Goal: Book appointment/travel/reservation

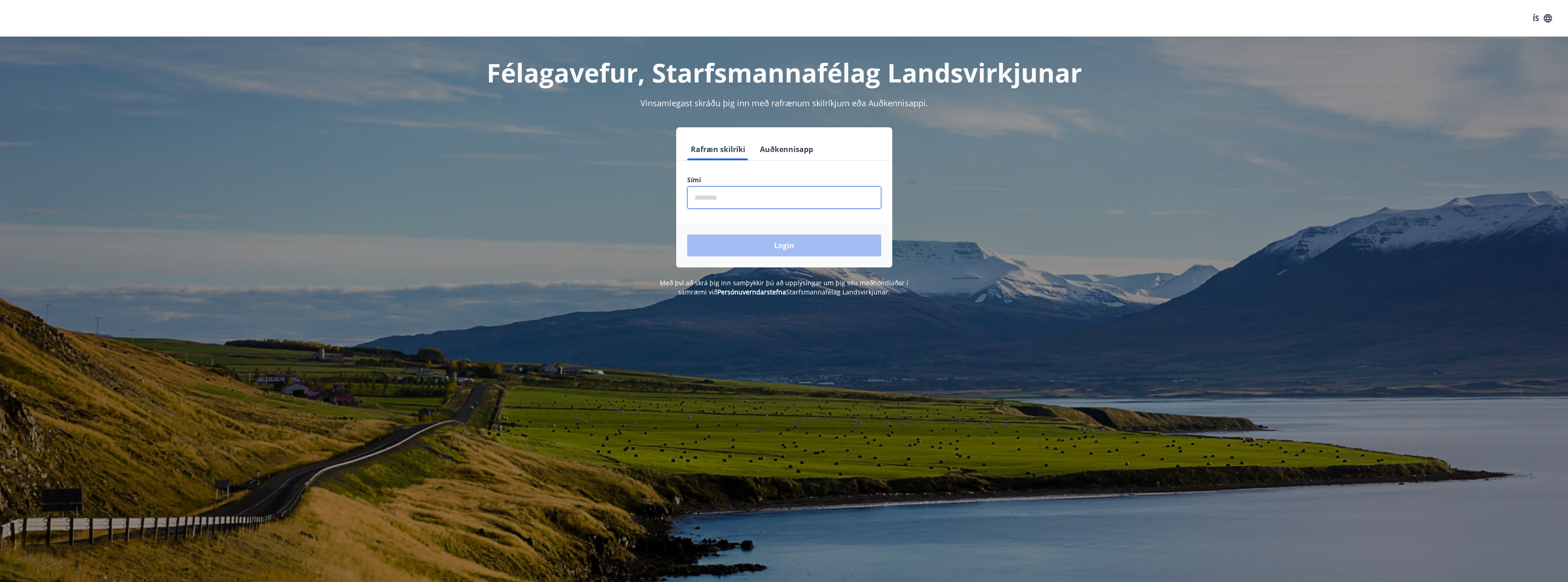
drag, startPoint x: 708, startPoint y: 205, endPoint x: 704, endPoint y: 211, distance: 7.2
click at [708, 206] on input "phone" at bounding box center [784, 197] width 194 height 22
type input "********"
click at [687, 235] on button "Login" at bounding box center [784, 245] width 194 height 22
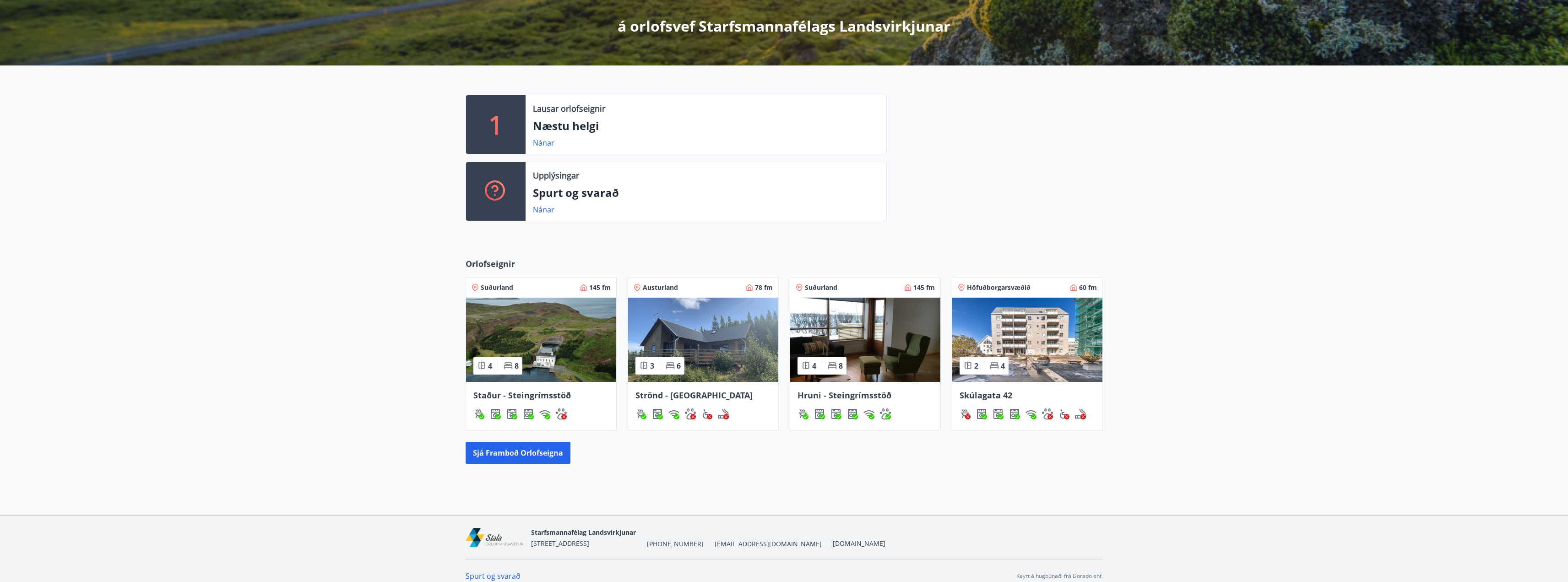
scroll to position [173, 0]
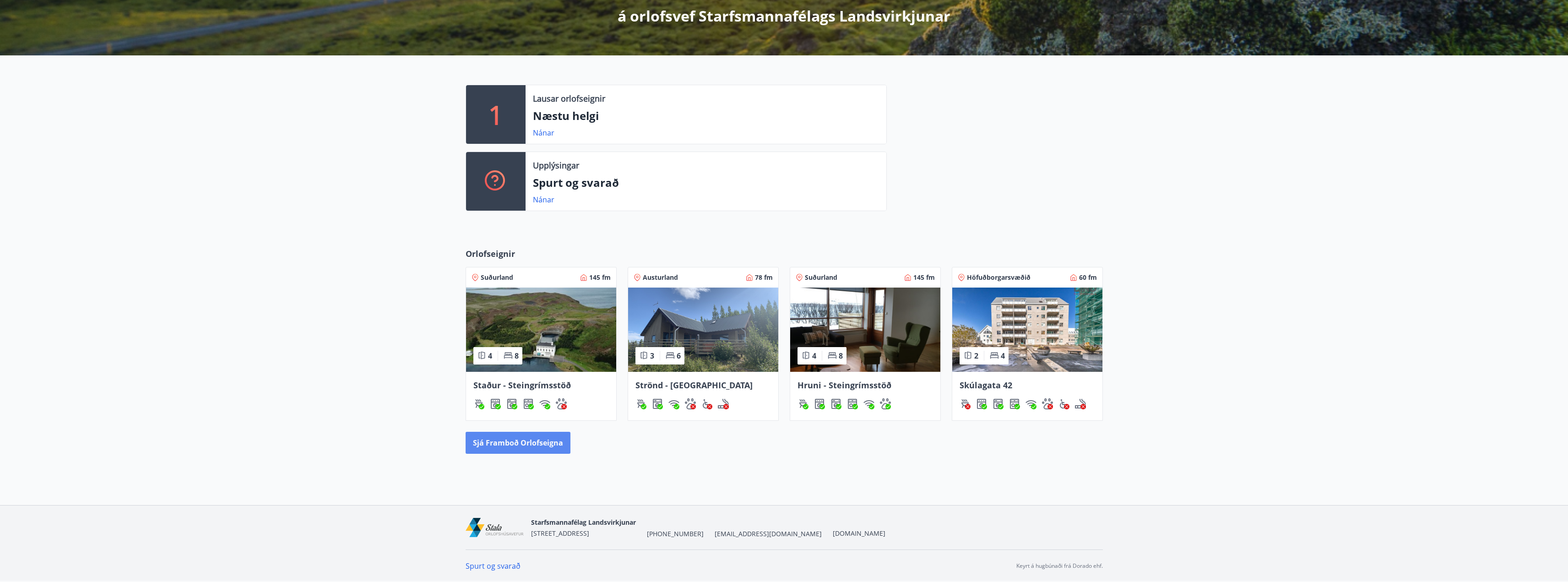
click at [500, 440] on button "Sjá framboð orlofseigna" at bounding box center [518, 442] width 105 height 22
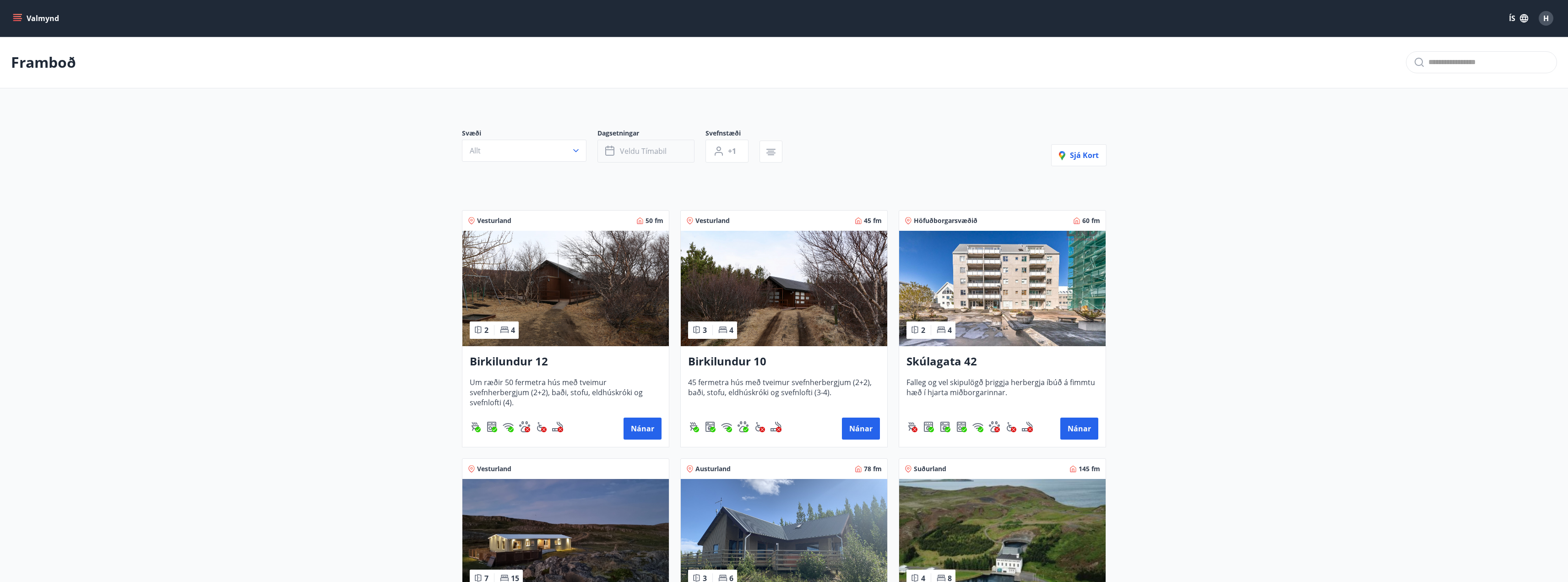
click at [629, 157] on button "Veldu tímabil" at bounding box center [646, 151] width 97 height 23
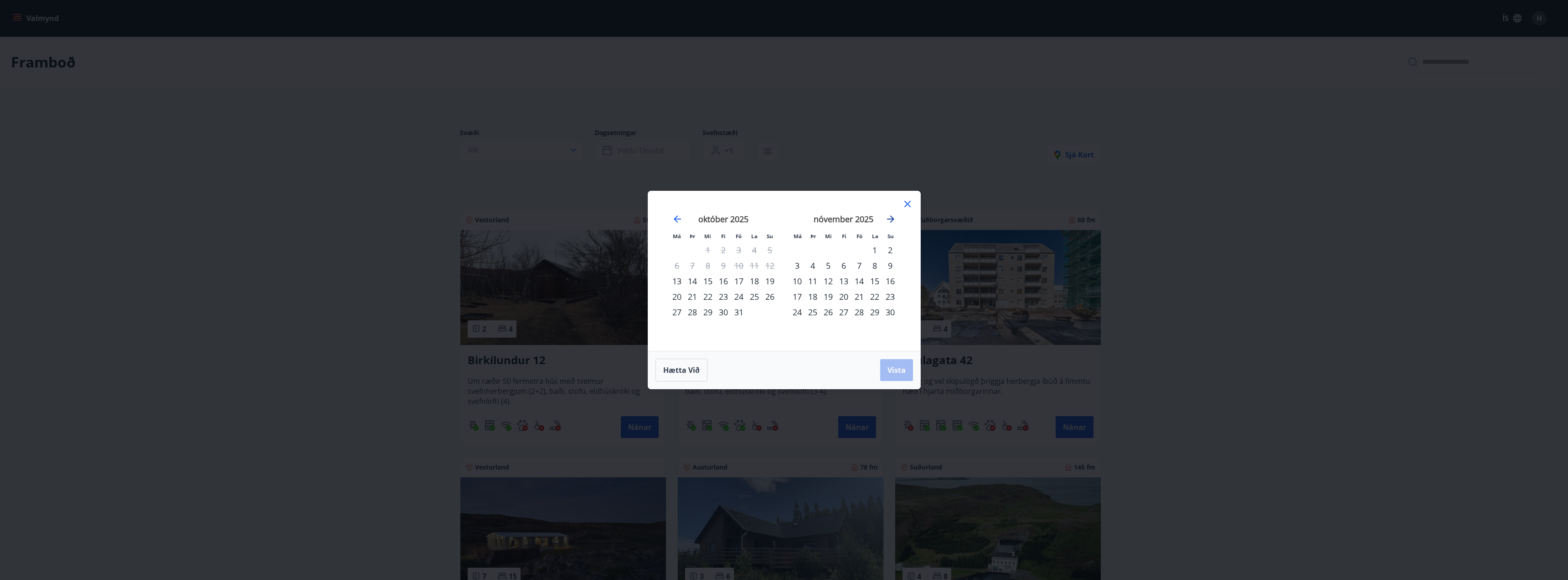
click at [894, 221] on icon "Move forward to switch to the next month." at bounding box center [890, 218] width 11 height 11
click at [893, 223] on icon "Move forward to switch to the next month." at bounding box center [890, 218] width 11 height 11
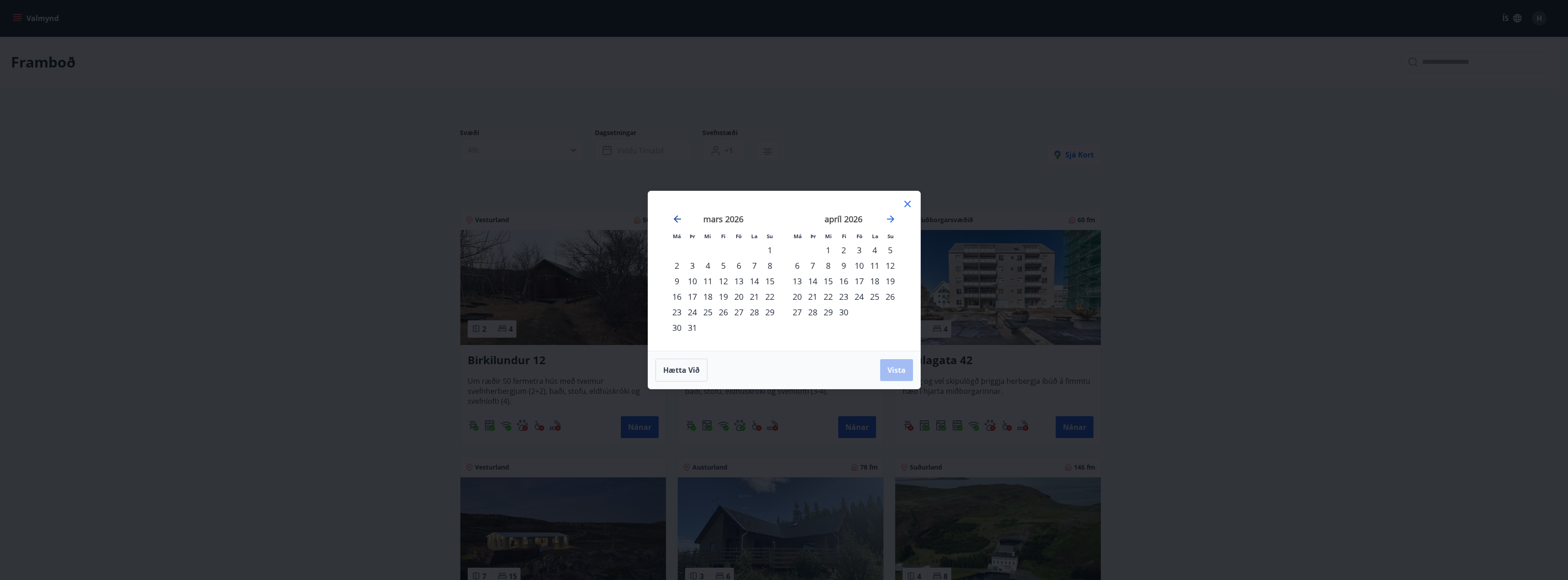
click at [674, 215] on icon "Move backward to switch to the previous month." at bounding box center [676, 218] width 11 height 11
click at [862, 282] on div "13" at bounding box center [859, 281] width 16 height 16
click at [795, 298] on div "16" at bounding box center [798, 297] width 16 height 16
click at [897, 364] on button "Vista" at bounding box center [896, 370] width 33 height 22
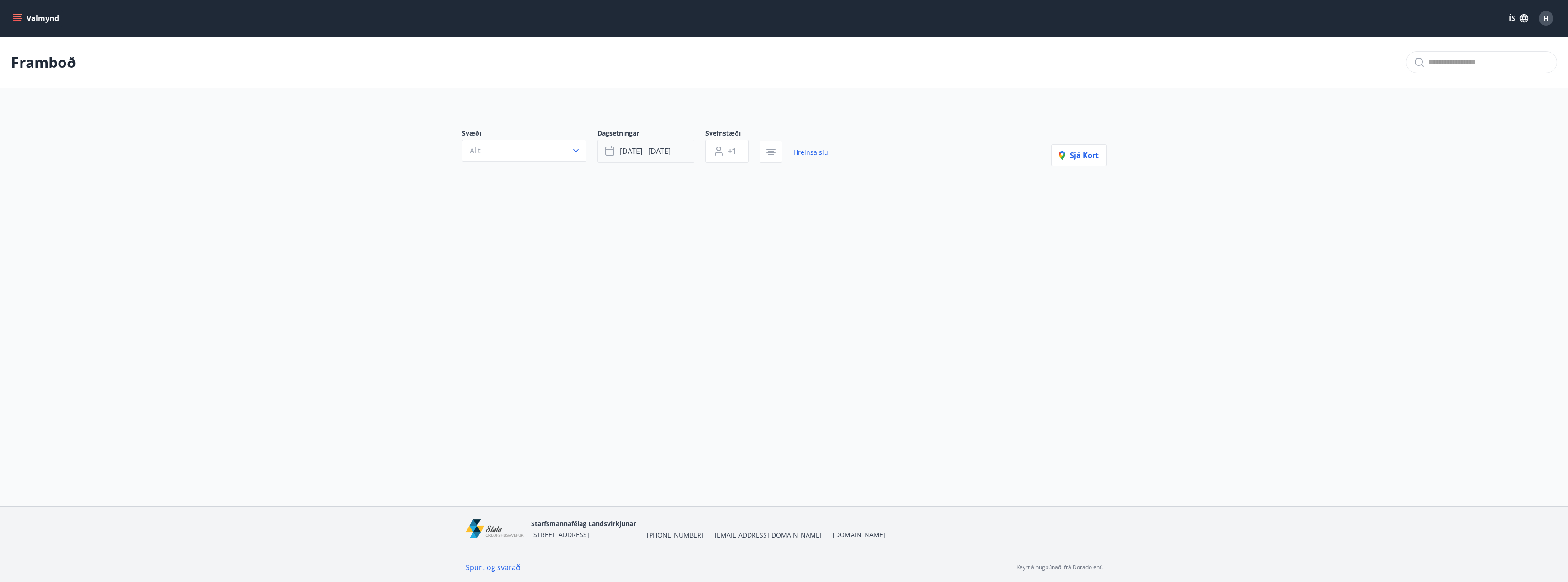
click at [648, 151] on span "[DATE] - [DATE]" at bounding box center [645, 151] width 51 height 10
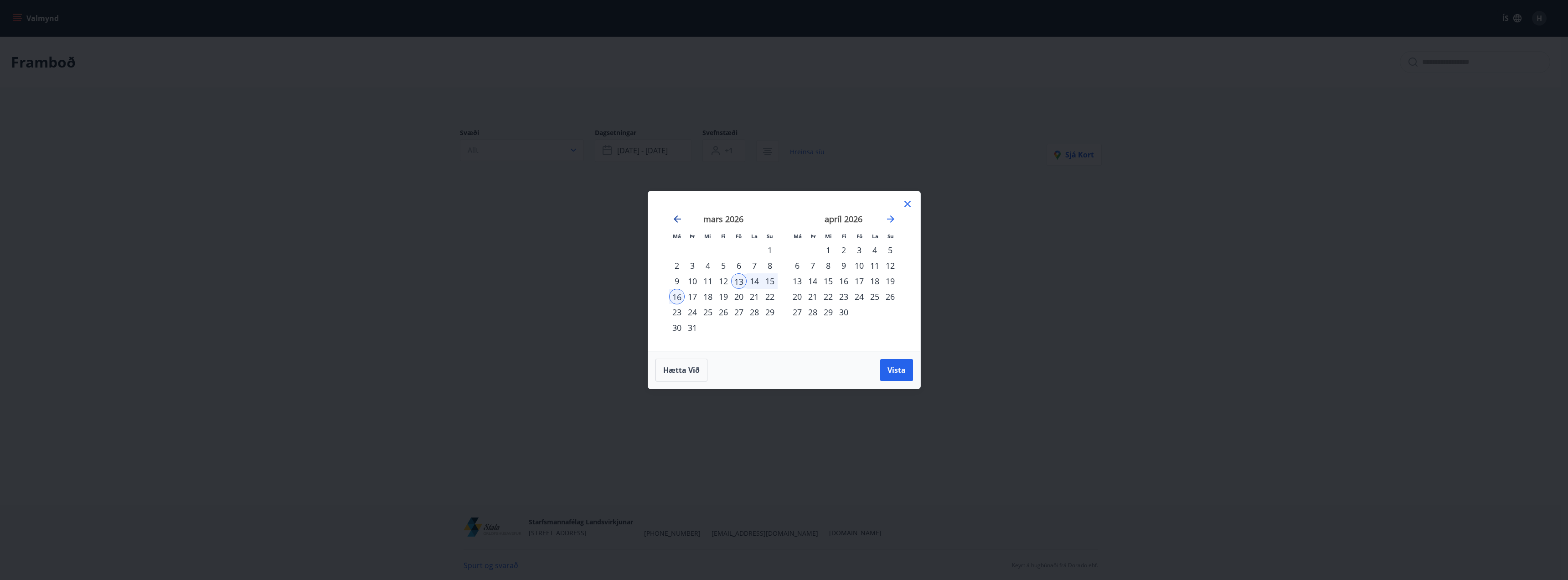
click at [679, 219] on icon "Move backward to switch to the previous month." at bounding box center [677, 219] width 8 height 8
click at [751, 283] on div "20" at bounding box center [754, 281] width 16 height 16
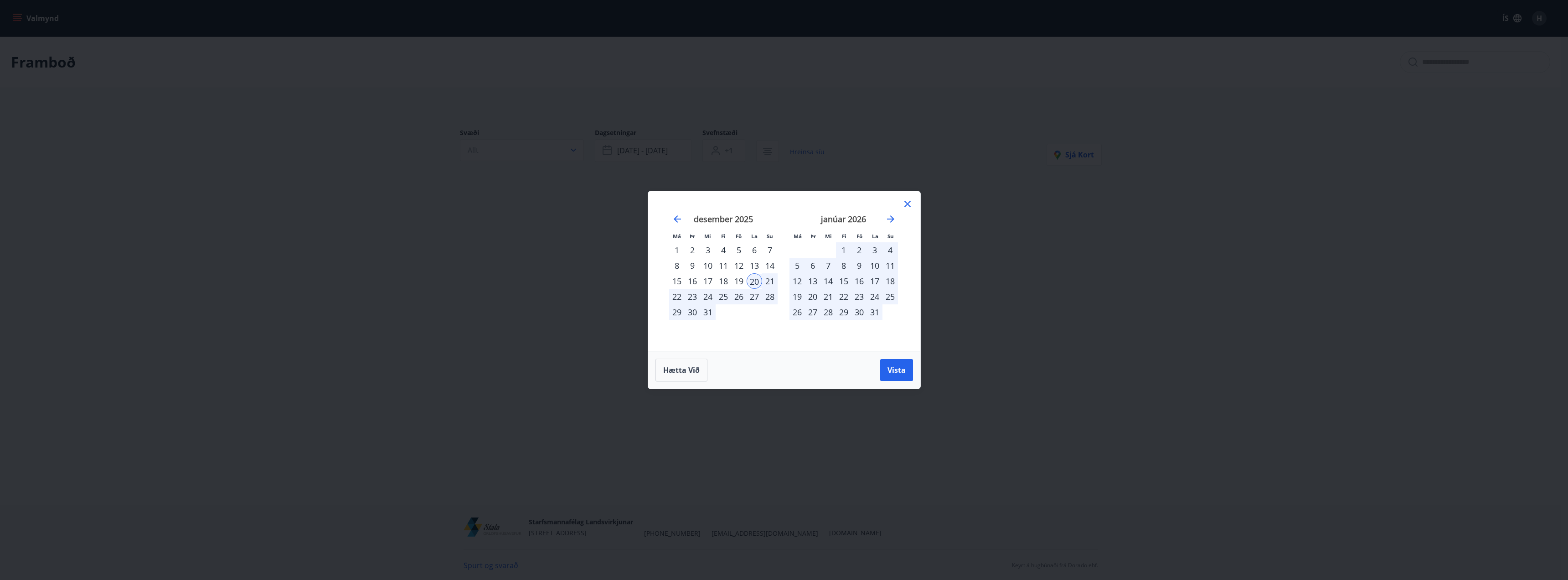
click at [694, 294] on div "23" at bounding box center [692, 297] width 16 height 16
click at [907, 369] on button "Vista" at bounding box center [896, 370] width 33 height 22
